Goal: Task Accomplishment & Management: Use online tool/utility

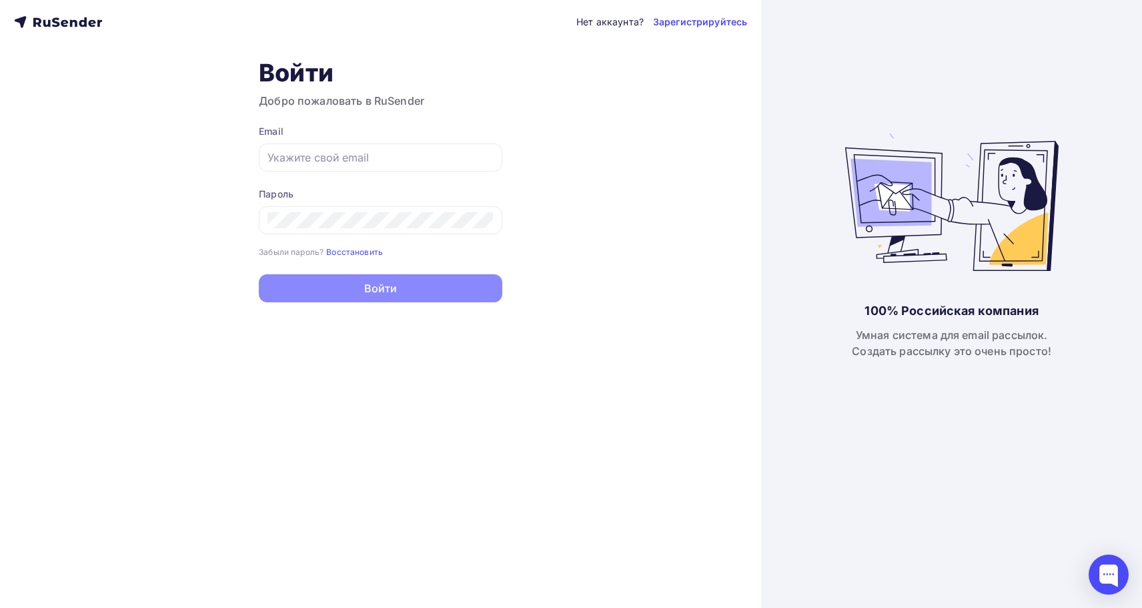
click at [324, 141] on div "Email" at bounding box center [381, 148] width 244 height 47
click at [439, 159] on input "text" at bounding box center [381, 157] width 226 height 16
paste input "[EMAIL_ADDRESS][DOMAIN_NAME]"
type input "[EMAIL_ADDRESS][DOMAIN_NAME]"
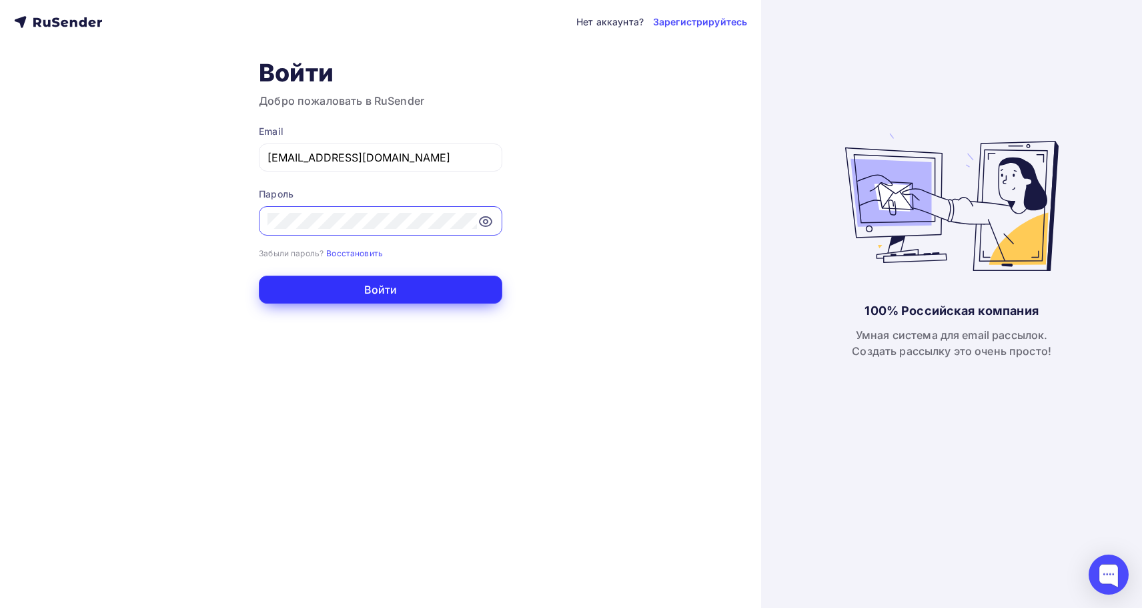
click at [399, 286] on button "Войти" at bounding box center [381, 290] width 244 height 28
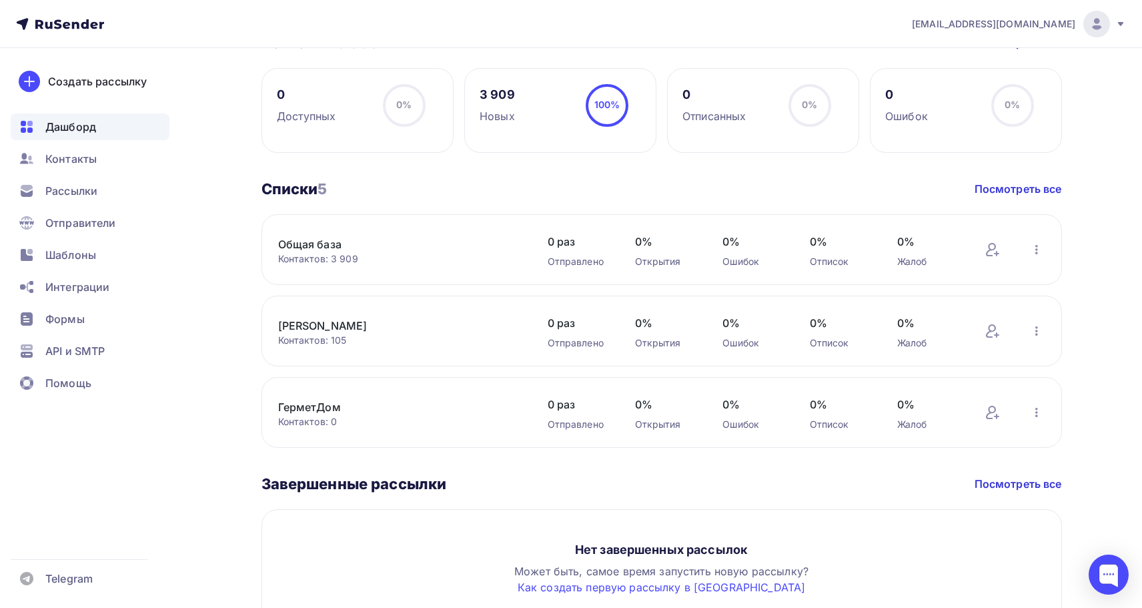
scroll to position [659, 0]
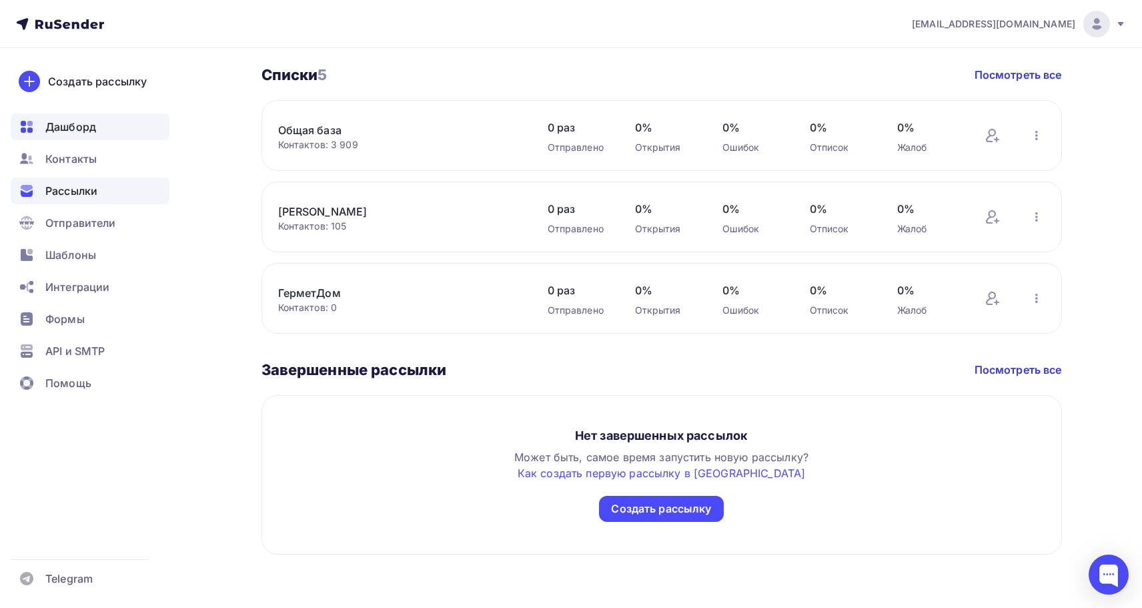
click at [110, 194] on div "Рассылки" at bounding box center [90, 191] width 159 height 27
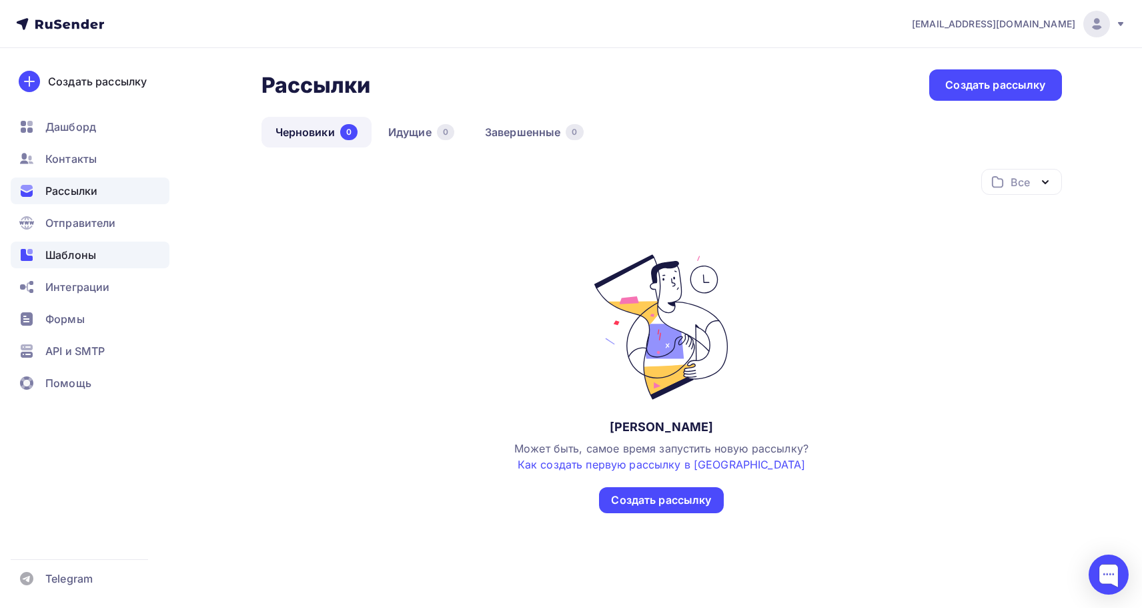
click at [105, 256] on div "Шаблоны" at bounding box center [90, 255] width 159 height 27
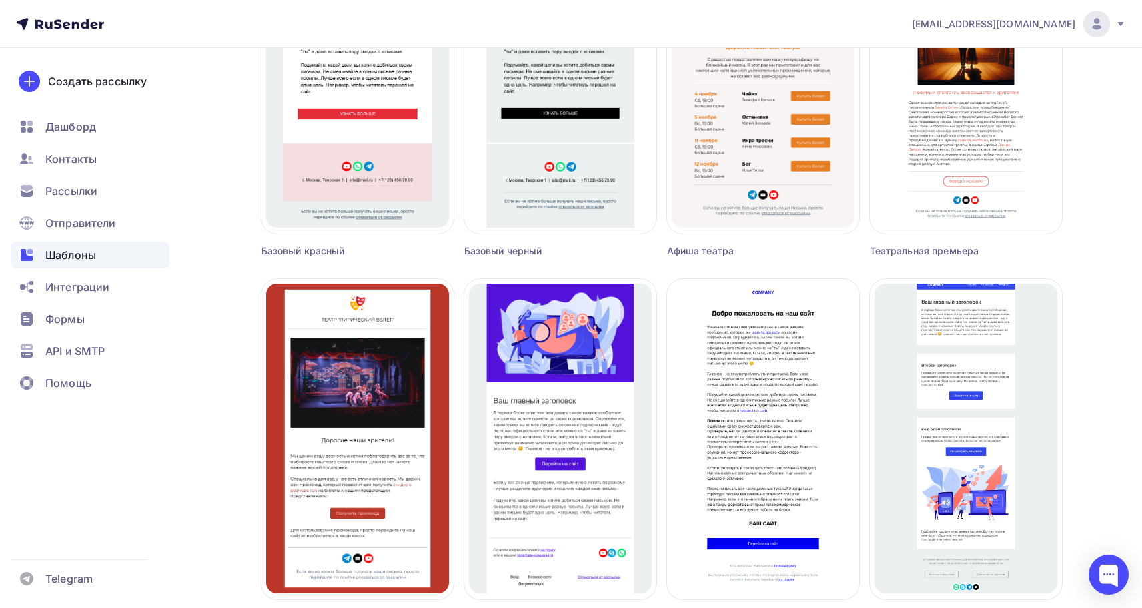
scroll to position [635, 0]
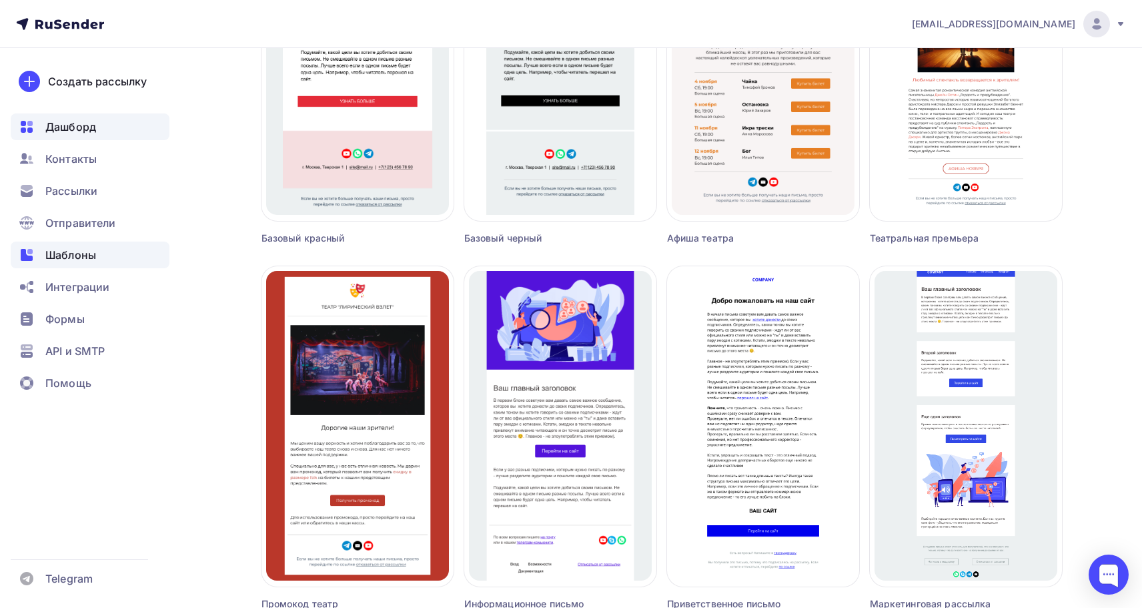
click at [91, 118] on div "Дашборд" at bounding box center [90, 126] width 159 height 27
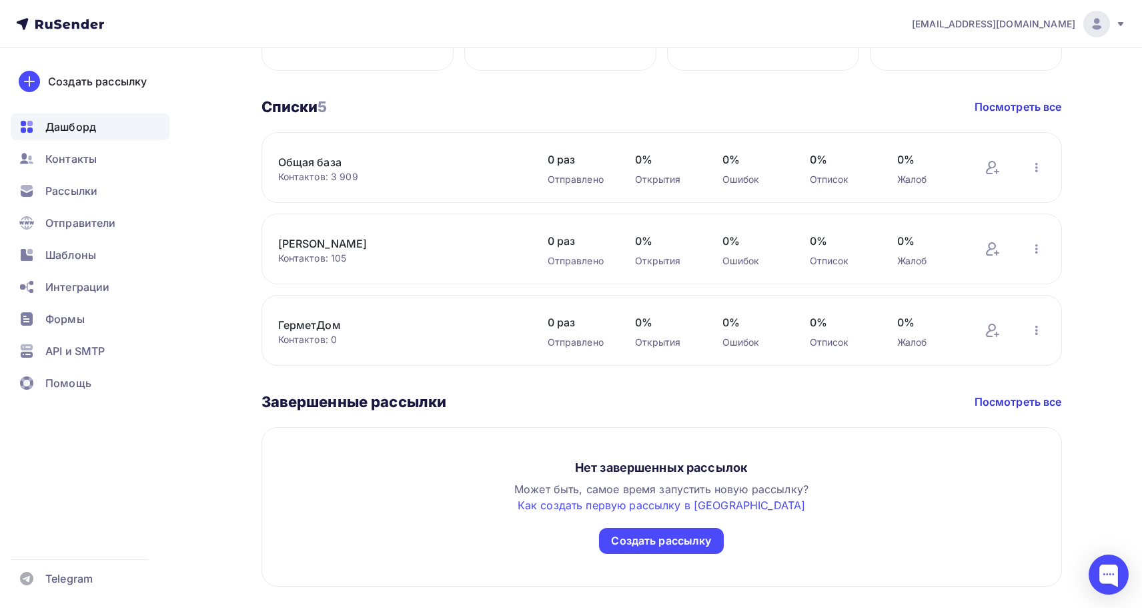
scroll to position [602, 0]
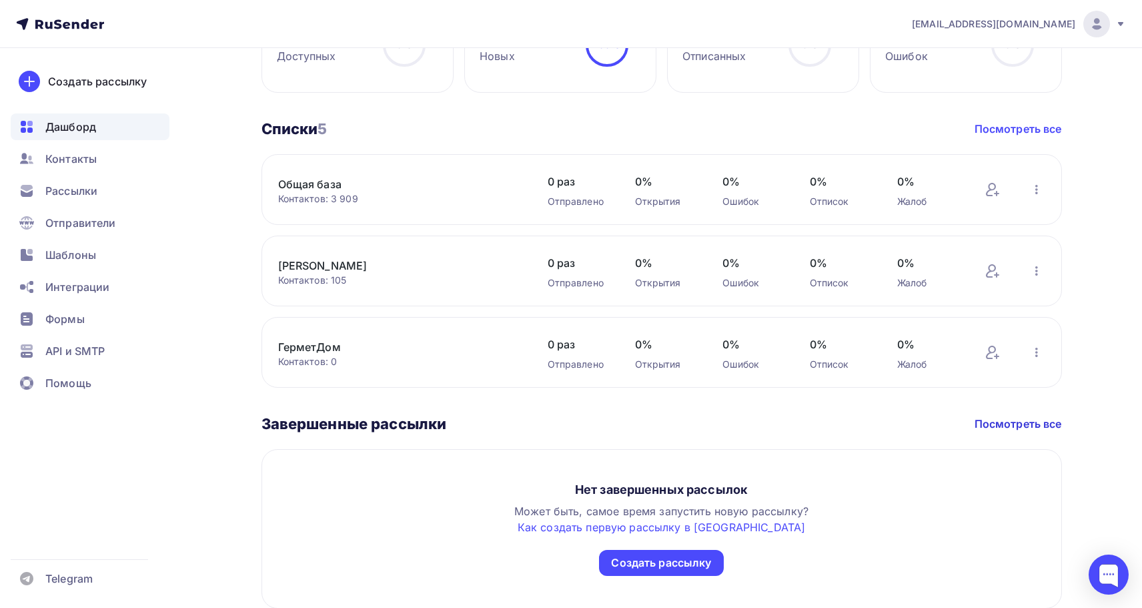
click at [1045, 129] on link "Посмотреть все" at bounding box center [1018, 129] width 87 height 16
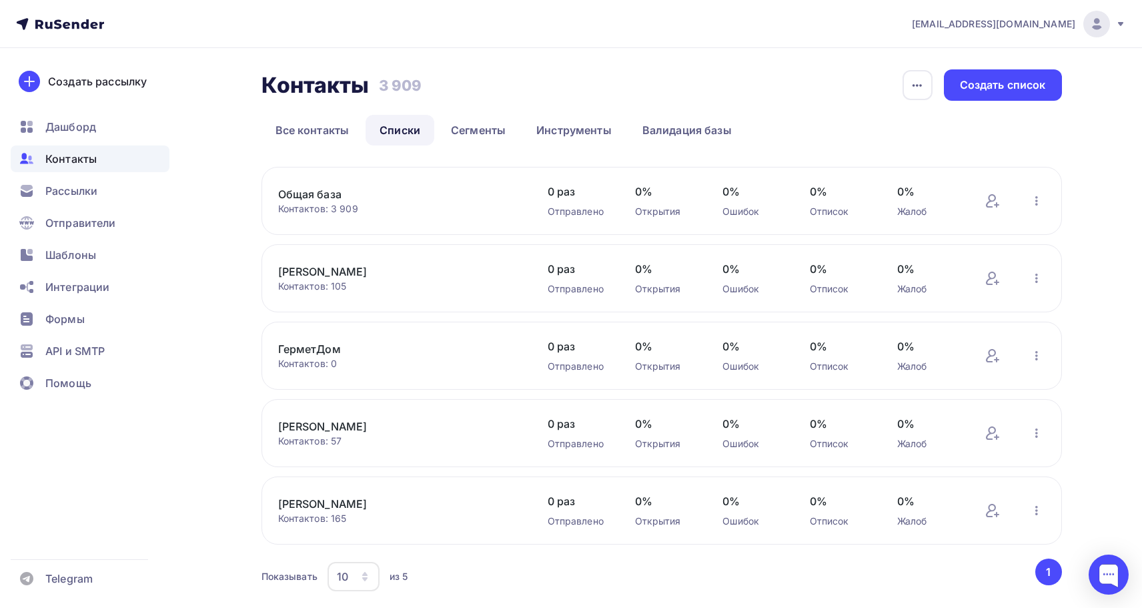
scroll to position [43, 0]
